Goal: Task Accomplishment & Management: Use online tool/utility

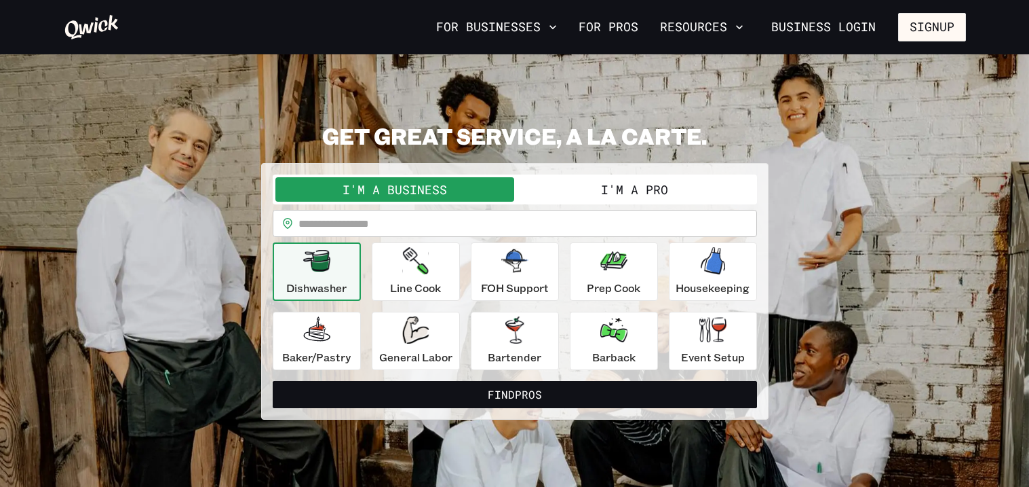
click at [570, 185] on button "I'm a Pro" at bounding box center [635, 189] width 240 height 24
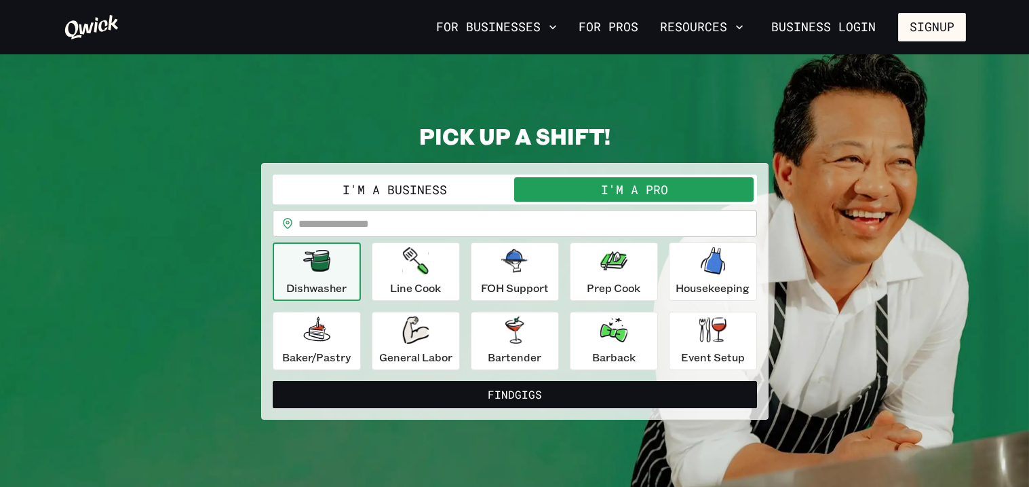
click at [503, 221] on input "text" at bounding box center [528, 223] width 459 height 27
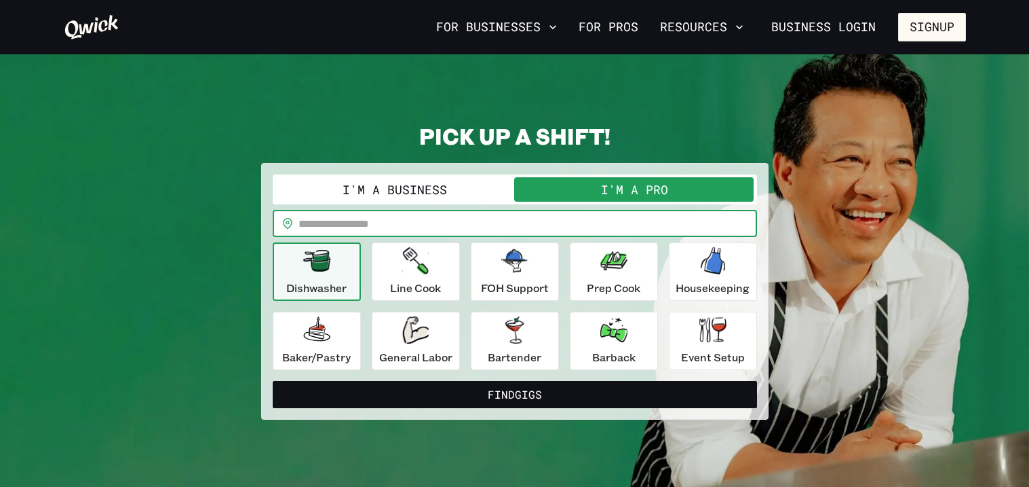
type input "*****"
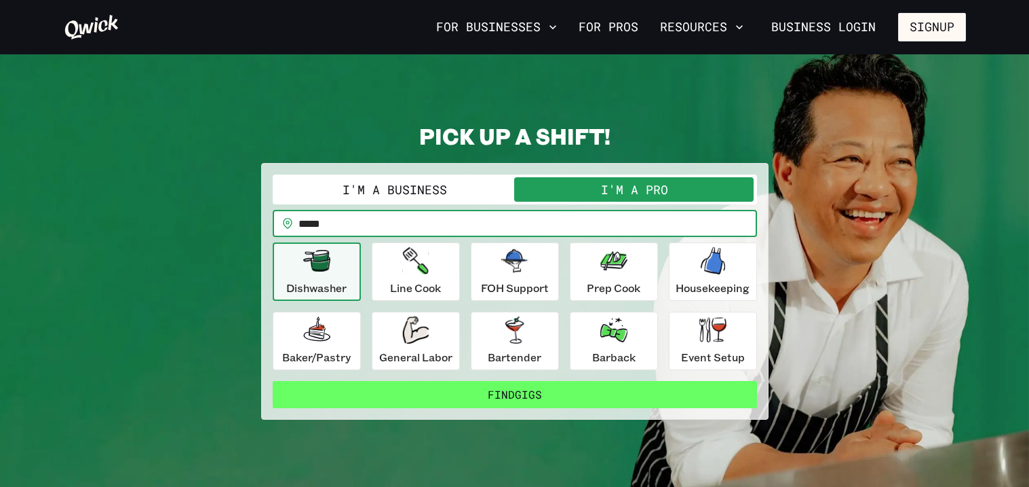
click at [454, 406] on button "Find Gigs" at bounding box center [515, 394] width 485 height 27
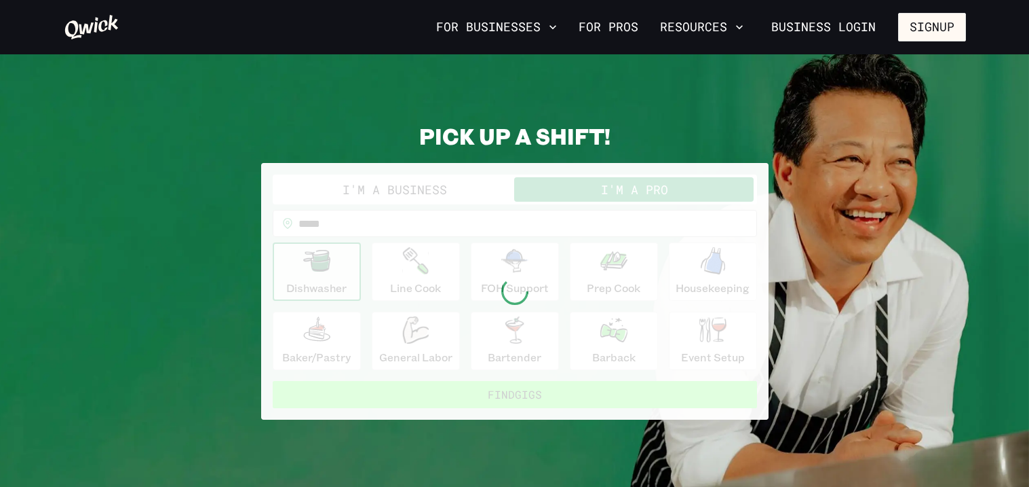
click at [454, 406] on div at bounding box center [515, 291] width 508 height 257
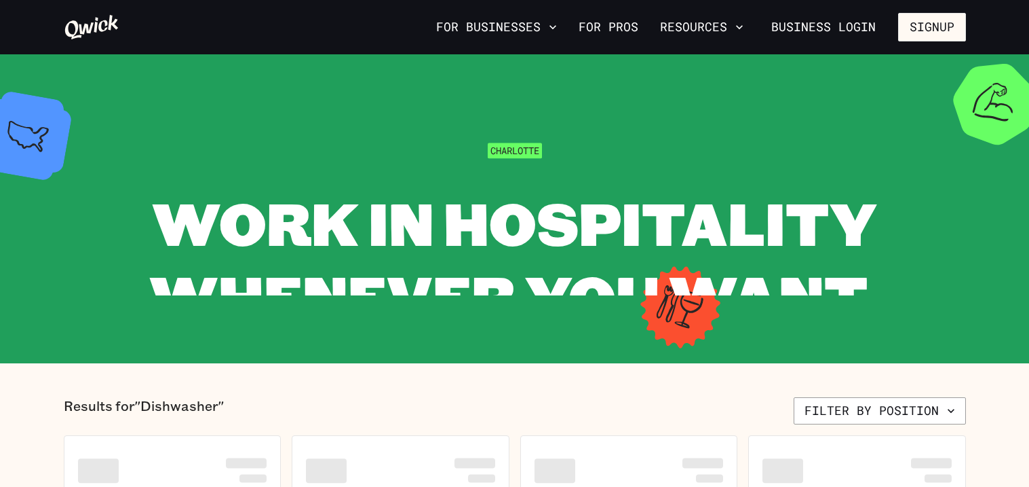
click at [548, 339] on section "[PERSON_NAME] WORK IN HOSPITALITY WHENEVER YOU WANT." at bounding box center [514, 208] width 1029 height 309
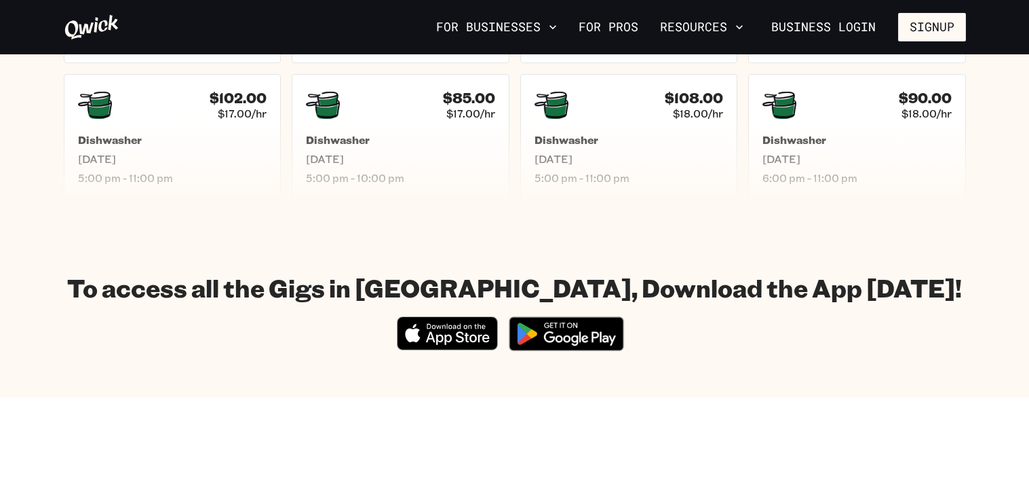
scroll to position [632, 0]
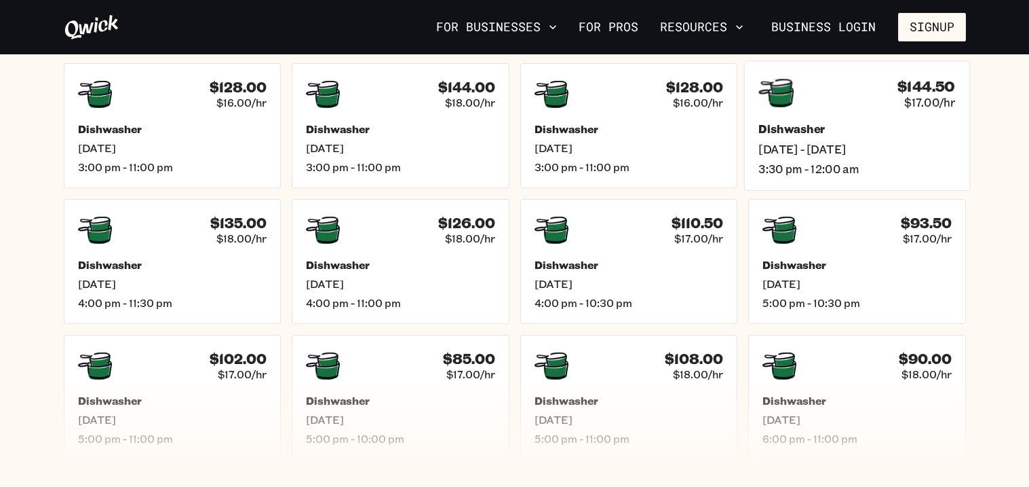
scroll to position [566, 0]
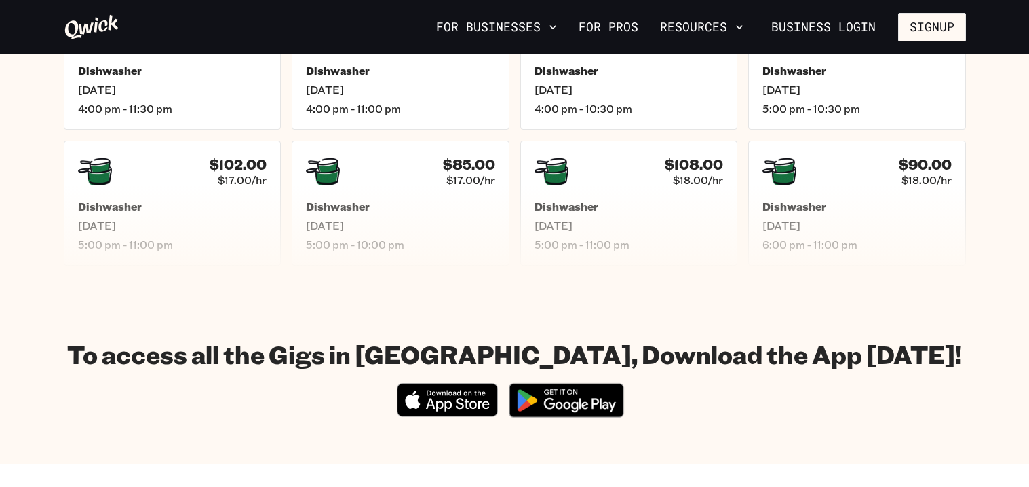
click at [530, 405] on img at bounding box center [567, 400] width 132 height 51
click at [558, 32] on icon "button" at bounding box center [553, 27] width 14 height 14
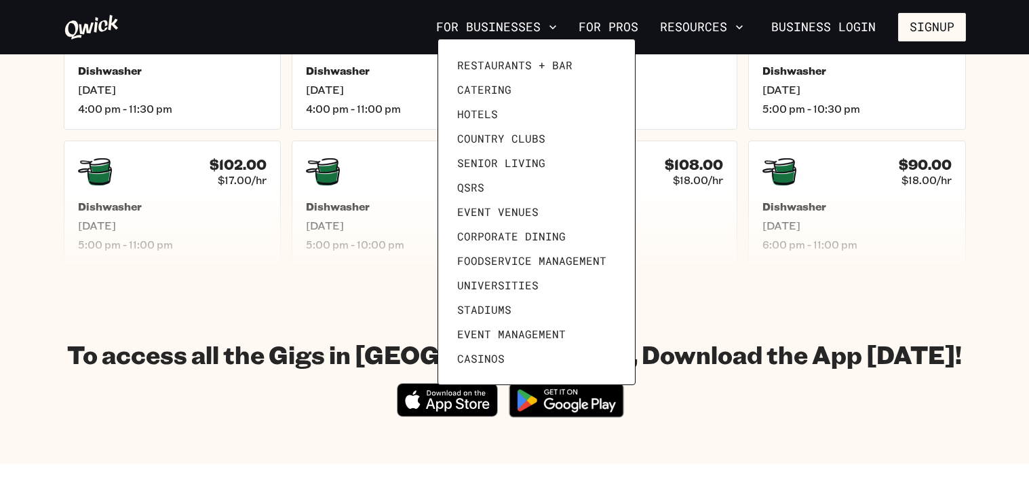
click at [580, 29] on div at bounding box center [514, 243] width 1029 height 487
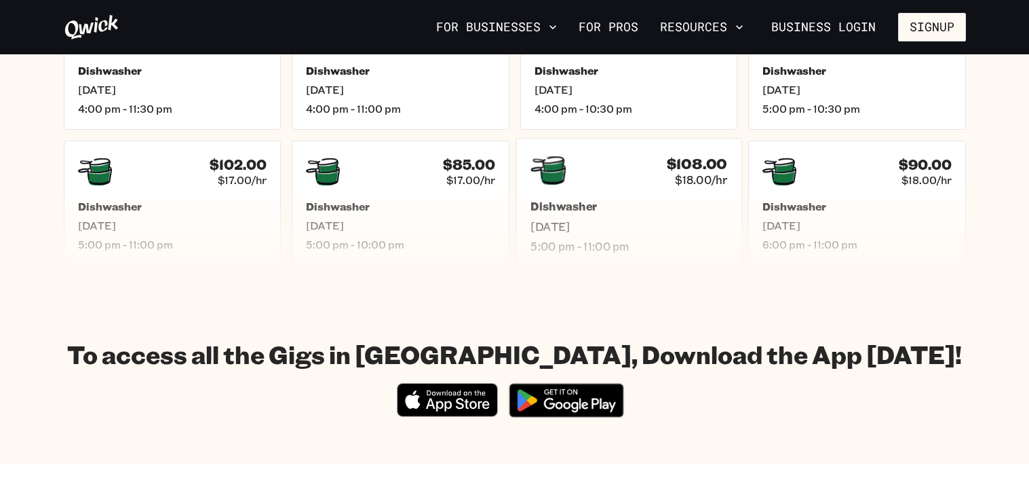
click at [571, 166] on div "$108.00 $18.00/hr" at bounding box center [629, 170] width 197 height 35
